Goal: Task Accomplishment & Management: Complete application form

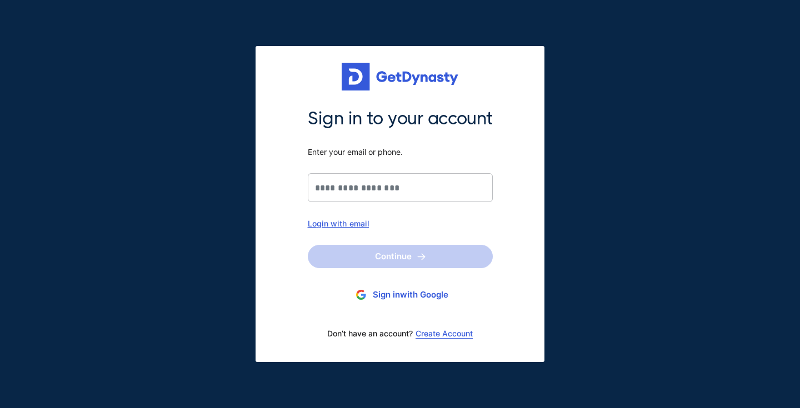
click at [446, 331] on link "Create Account" at bounding box center [444, 334] width 57 height 9
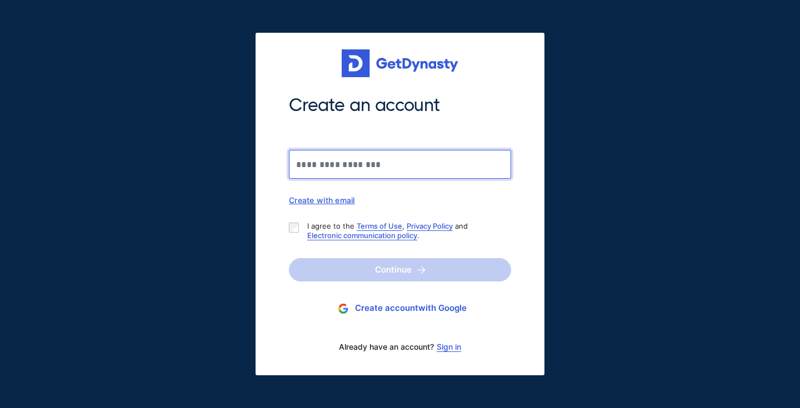
click at [347, 171] on input "Create an account" at bounding box center [400, 164] width 222 height 29
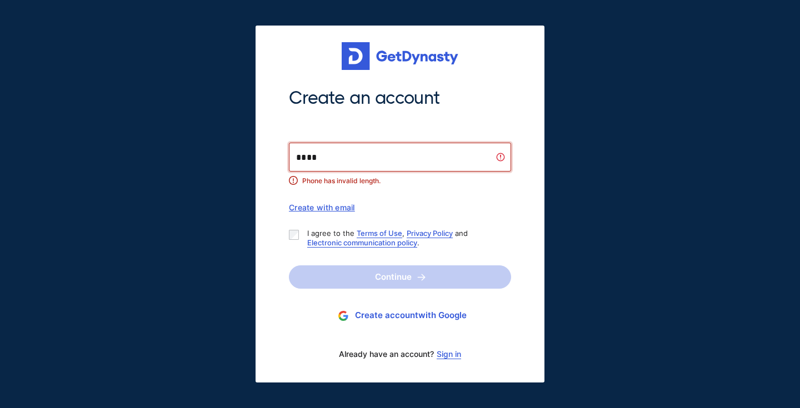
type input "*"
click at [342, 211] on div "Create with email" at bounding box center [400, 207] width 222 height 9
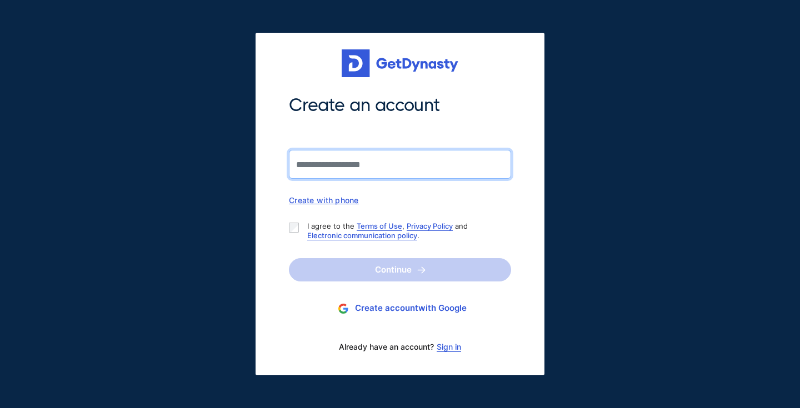
click at [358, 168] on input "Create an account" at bounding box center [400, 164] width 222 height 29
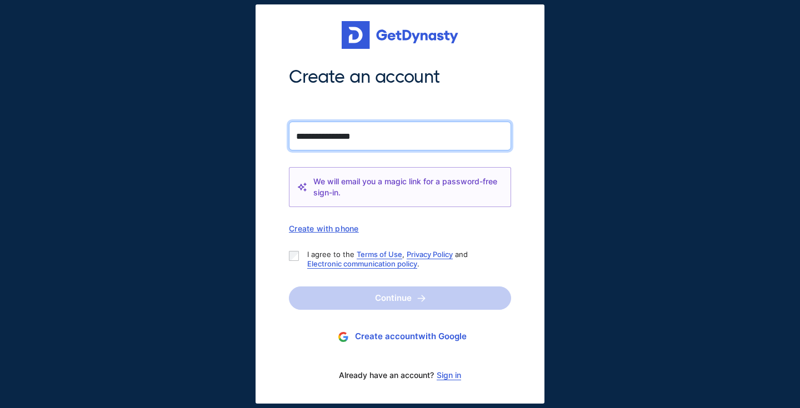
type input "**********"
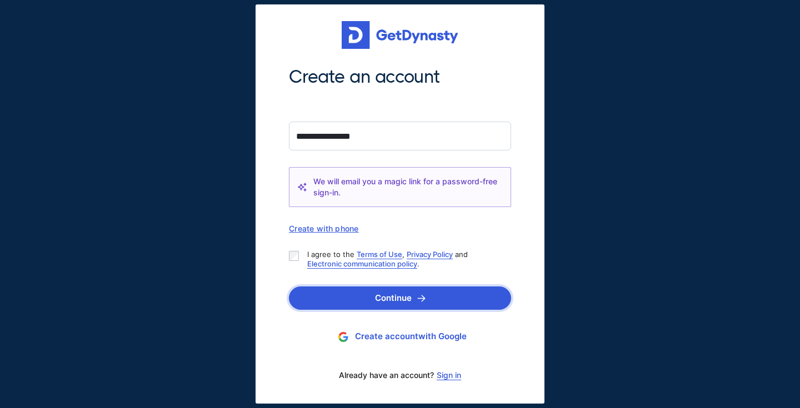
click at [338, 300] on button "Continue" at bounding box center [400, 298] width 222 height 23
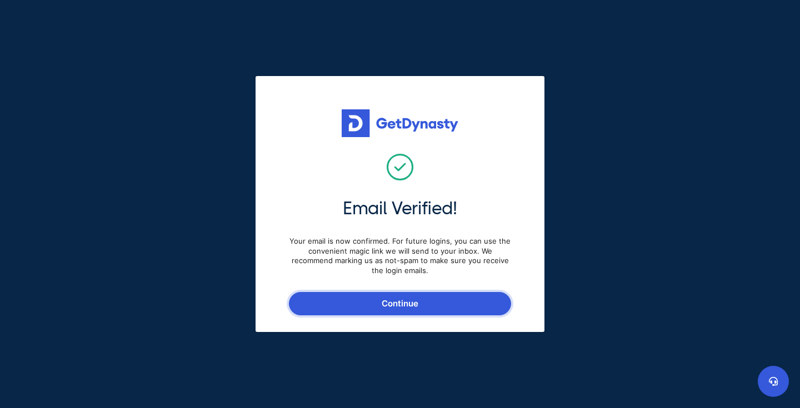
click at [422, 307] on button "Continue" at bounding box center [400, 303] width 222 height 23
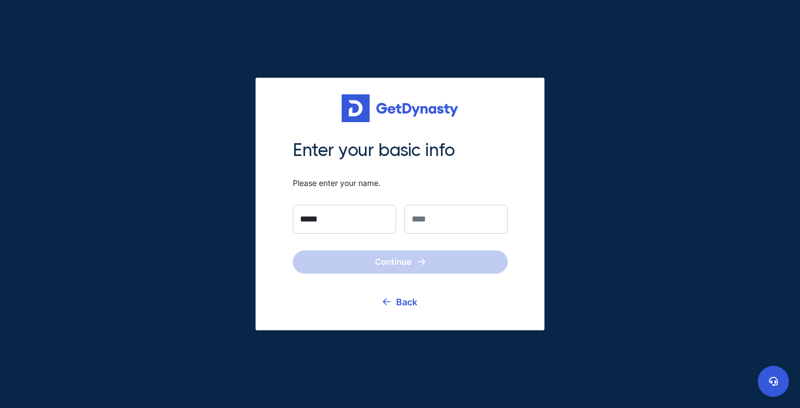
type input "*****"
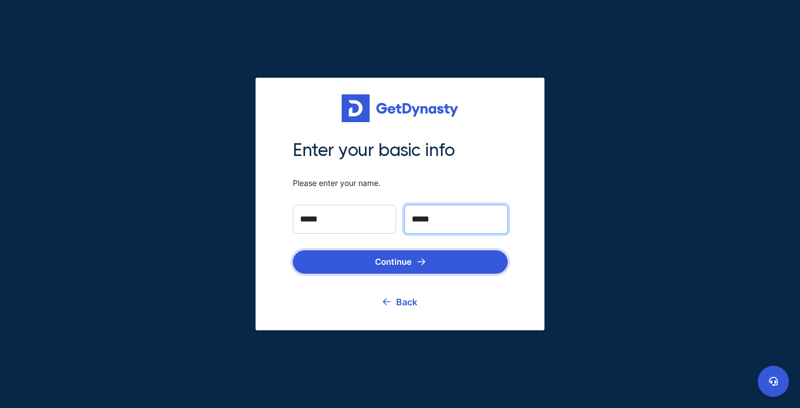
type input "*****"
click at [365, 273] on button "Continue" at bounding box center [400, 262] width 215 height 23
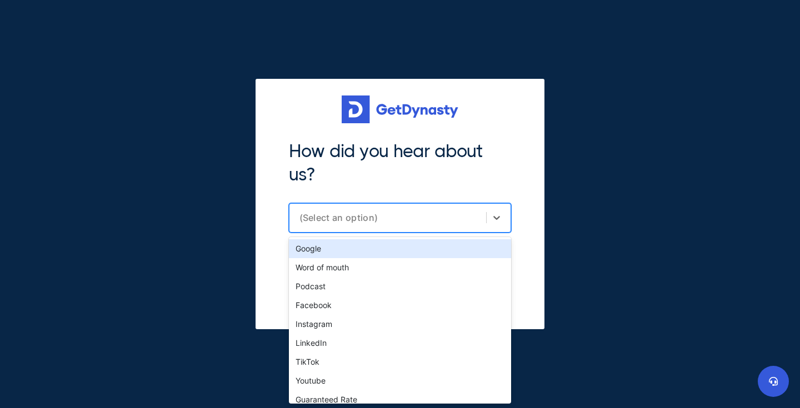
click at [351, 217] on div "(Select an option)" at bounding box center [389, 217] width 181 height 11
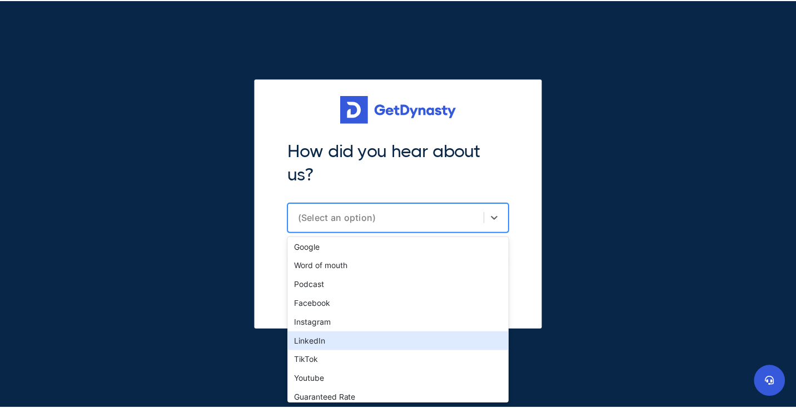
scroll to position [1, 0]
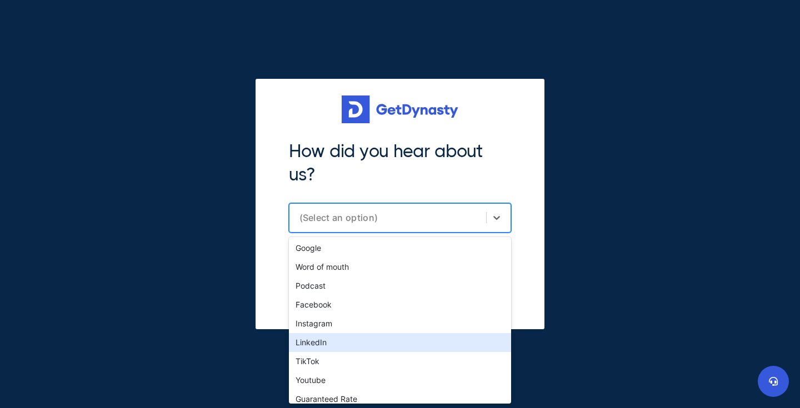
click at [357, 337] on div "LinkedIn" at bounding box center [400, 342] width 222 height 19
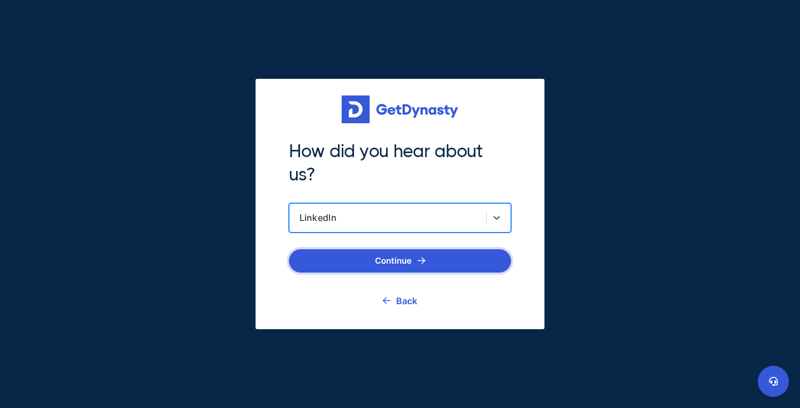
click at [368, 256] on button "Continue" at bounding box center [400, 260] width 222 height 23
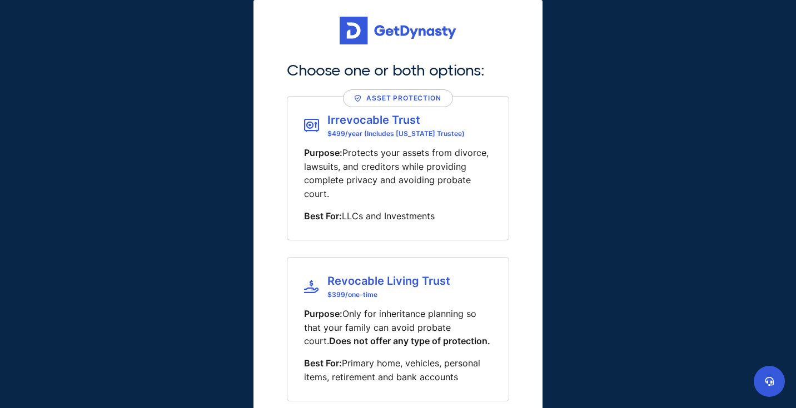
click at [341, 123] on span "Irrevocable Trust" at bounding box center [395, 119] width 137 height 13
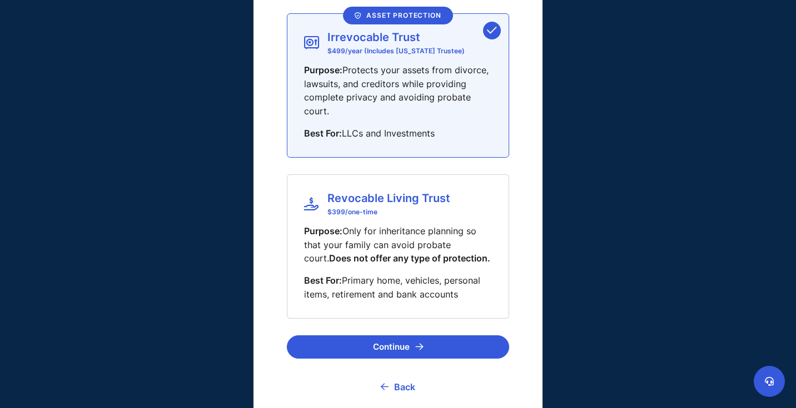
scroll to position [89, 0]
